Goal: Information Seeking & Learning: Find specific page/section

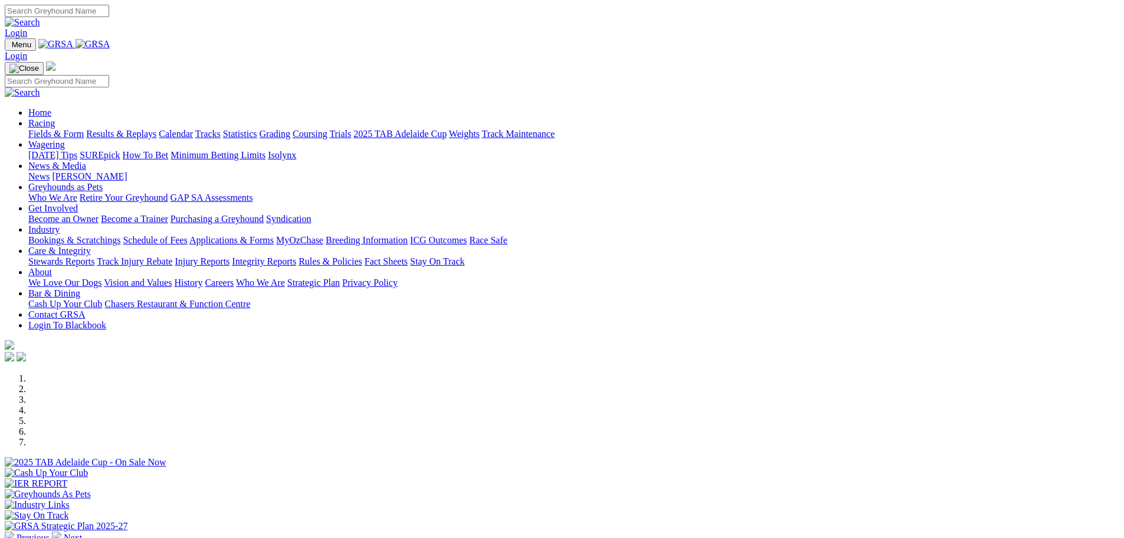
click at [94, 256] on link "Stewards Reports" at bounding box center [61, 261] width 66 height 10
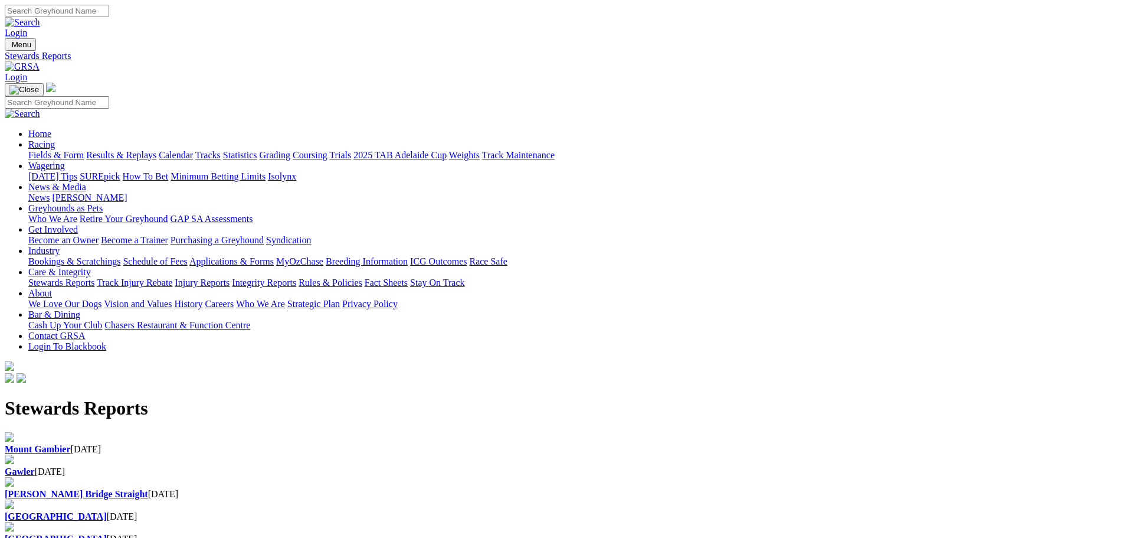
click at [71, 444] on b "Mount Gambier" at bounding box center [38, 449] width 66 height 10
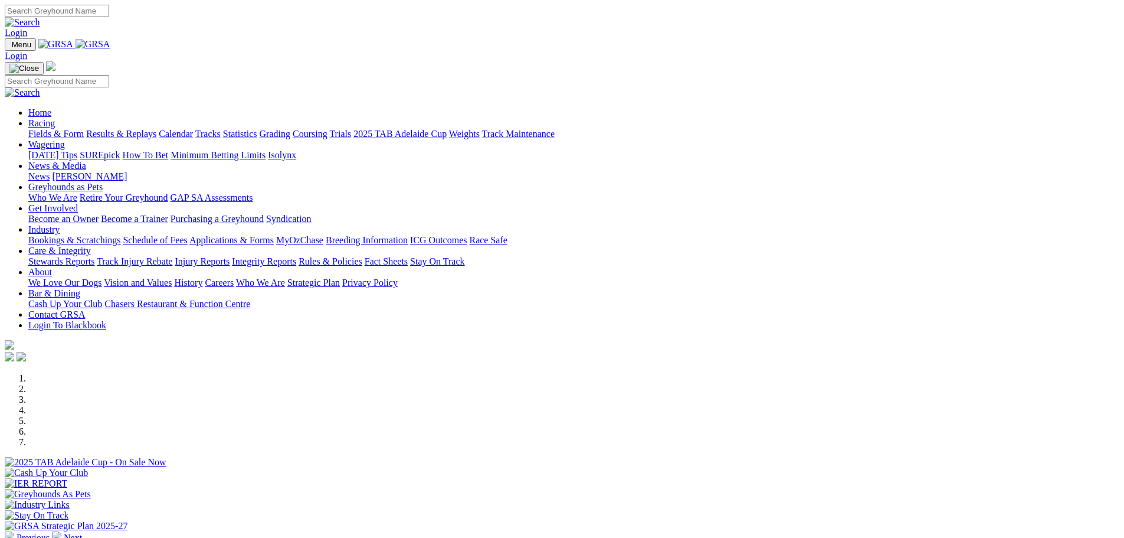
scroll to position [236, 0]
